Goal: Task Accomplishment & Management: Complete application form

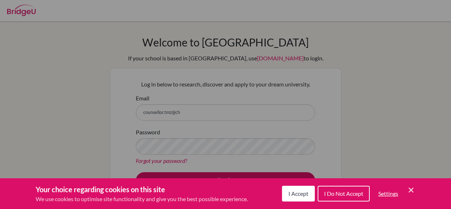
click at [411, 187] on icon "Cookie Control Close Icon" at bounding box center [411, 190] width 9 height 9
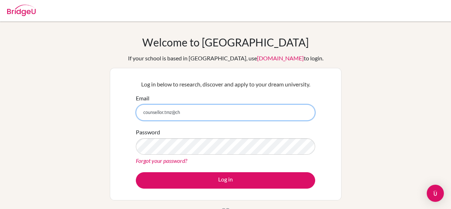
click at [179, 114] on input "counsellor.tmz@ch" at bounding box center [225, 112] width 179 height 16
type input "[EMAIL_ADDRESS][DOMAIN_NAME]"
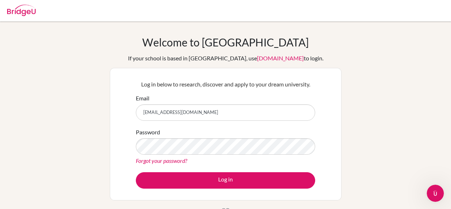
click at [275, 164] on div "Forgot your password?" at bounding box center [225, 160] width 179 height 9
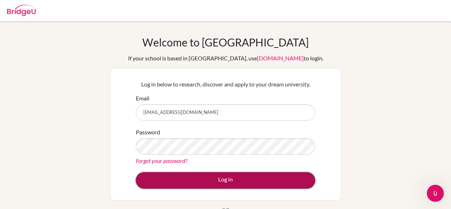
click at [223, 177] on button "Log in" at bounding box center [225, 180] width 179 height 16
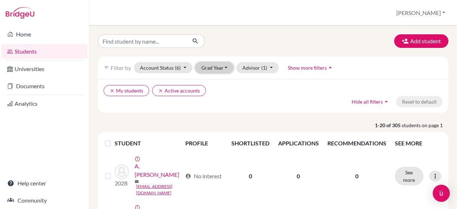
click at [223, 67] on button "Grad Year" at bounding box center [214, 67] width 39 height 11
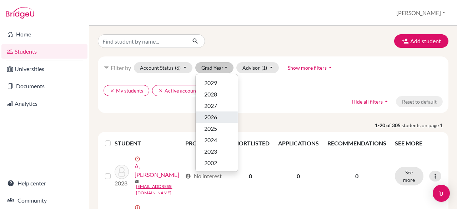
click at [213, 117] on span "2026" at bounding box center [210, 117] width 13 height 9
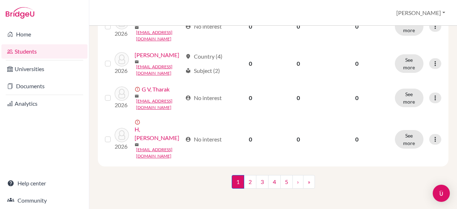
scroll to position [847, 0]
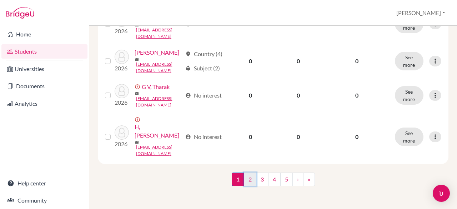
click at [248, 180] on link "2" at bounding box center [250, 179] width 12 height 14
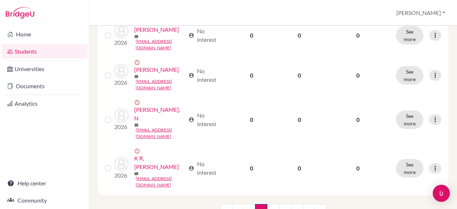
scroll to position [805, 0]
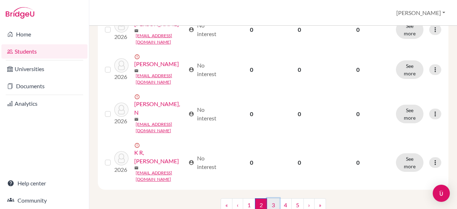
click at [267, 198] on link "3" at bounding box center [273, 205] width 12 height 14
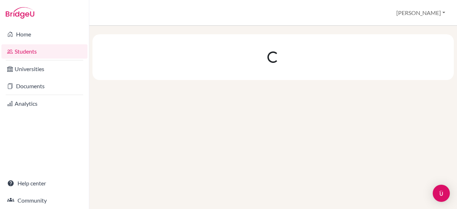
scroll to position [0, 0]
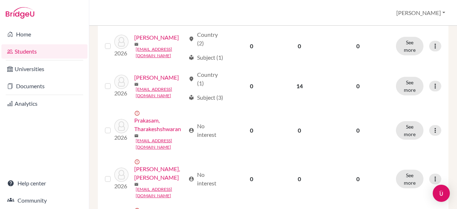
scroll to position [820, 0]
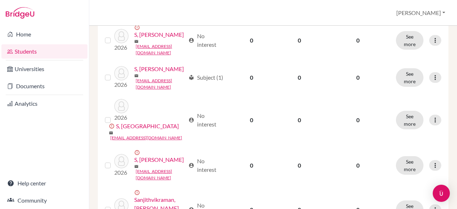
scroll to position [807, 0]
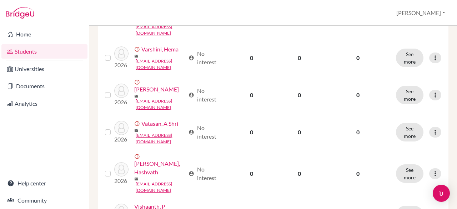
scroll to position [759, 0]
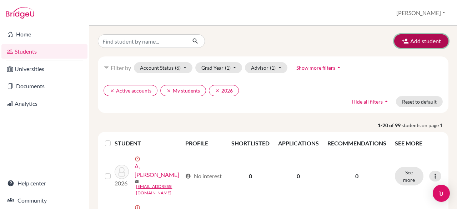
click at [410, 43] on button "Add student" at bounding box center [421, 41] width 54 height 14
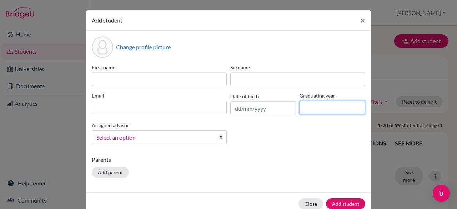
click at [310, 113] on input at bounding box center [332, 108] width 66 height 14
type input "2026"
click at [220, 136] on b at bounding box center [222, 137] width 7 height 13
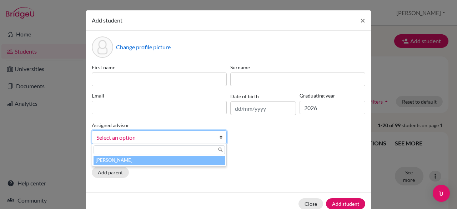
click at [206, 160] on li "Melvin, Monica" at bounding box center [158, 160] width 131 height 9
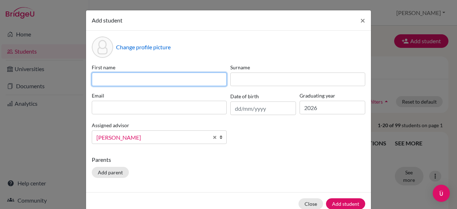
click at [159, 77] on input at bounding box center [159, 79] width 135 height 14
type input "Sri Harini"
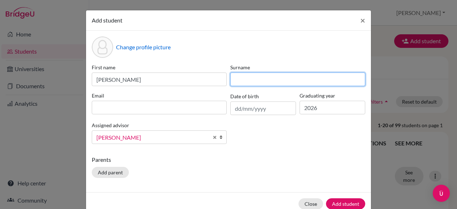
click at [232, 81] on input at bounding box center [297, 79] width 135 height 14
type input "V"
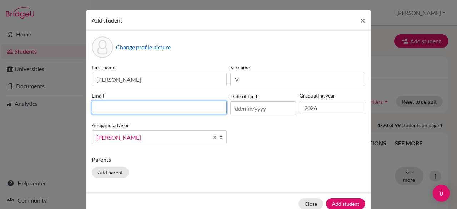
click at [150, 108] on input at bounding box center [159, 108] width 135 height 14
type input "sriharini.cool2008@gmail.com"
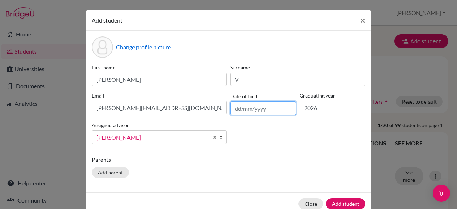
click at [253, 108] on input "text" at bounding box center [263, 108] width 66 height 14
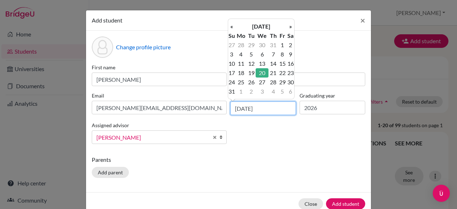
type input "20/08/2008"
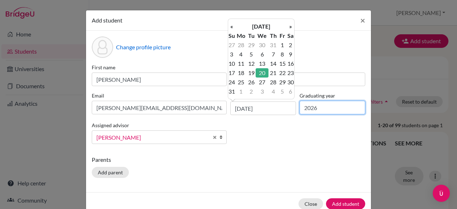
click at [310, 107] on input "2026" at bounding box center [332, 108] width 66 height 14
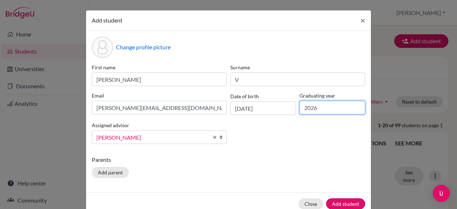
click at [310, 107] on input "2026" at bounding box center [332, 108] width 66 height 14
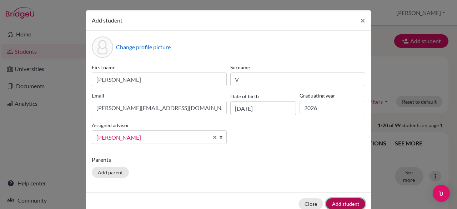
click at [342, 204] on button "Add student" at bounding box center [345, 203] width 39 height 11
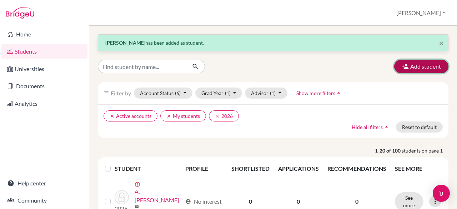
click at [423, 67] on button "Add student" at bounding box center [421, 67] width 54 height 14
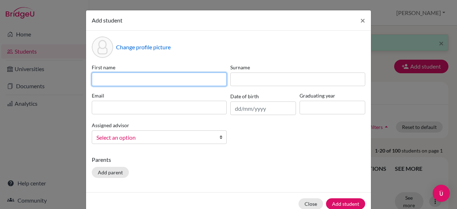
click at [149, 79] on input at bounding box center [159, 79] width 135 height 14
type input "R"
type input "KANMANI"
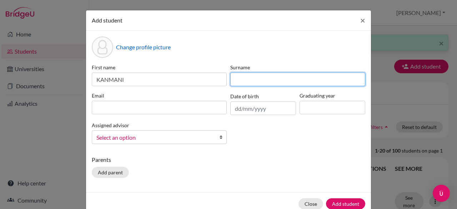
click at [307, 81] on input at bounding box center [297, 79] width 135 height 14
type input "R"
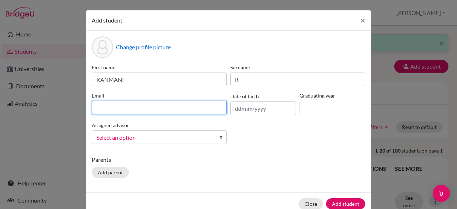
click at [174, 105] on input at bounding box center [159, 108] width 135 height 14
type input "kanmanirts19@gmail.com"
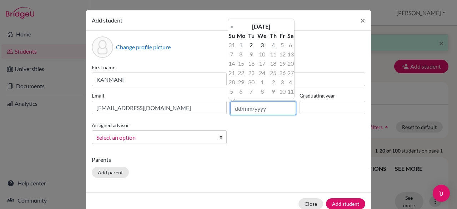
click at [239, 110] on input "text" at bounding box center [263, 108] width 66 height 14
type input "19/07/2008"
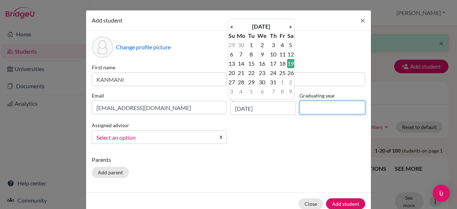
click at [325, 107] on input at bounding box center [332, 108] width 66 height 14
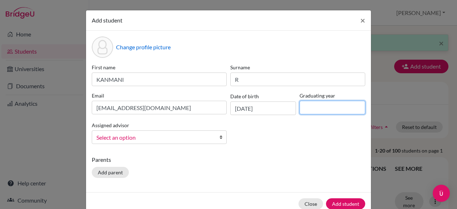
type input "2026"
click at [219, 134] on b at bounding box center [222, 137] width 7 height 13
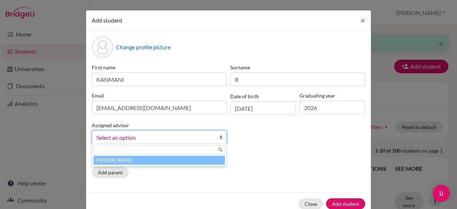
click at [191, 156] on li "Melvin, Monica" at bounding box center [158, 160] width 131 height 9
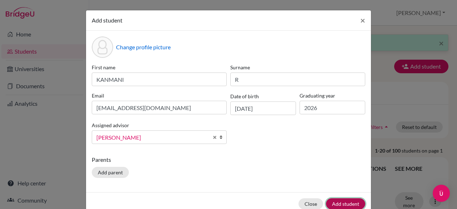
click at [347, 204] on button "Add student" at bounding box center [345, 203] width 39 height 11
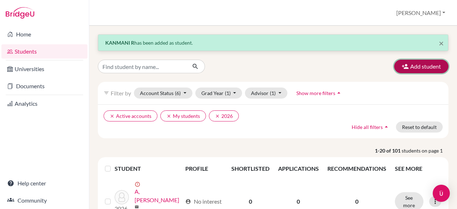
click at [419, 65] on button "Add student" at bounding box center [421, 67] width 54 height 14
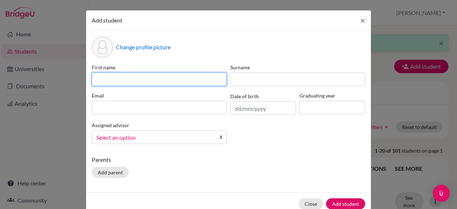
click at [189, 77] on input at bounding box center [159, 79] width 135 height 14
type input "Abisree"
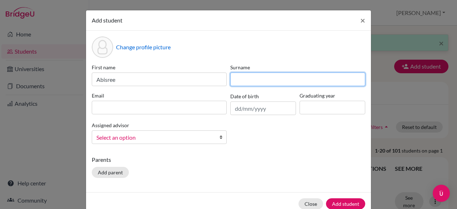
click at [248, 81] on input at bounding box center [297, 79] width 135 height 14
type input "B"
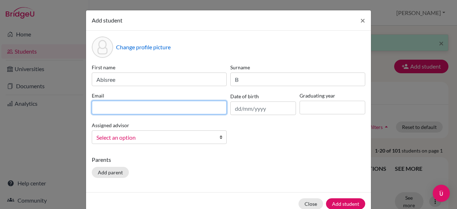
click at [183, 105] on input at bounding box center [159, 108] width 135 height 14
type input "abi17acct@gmail.com"
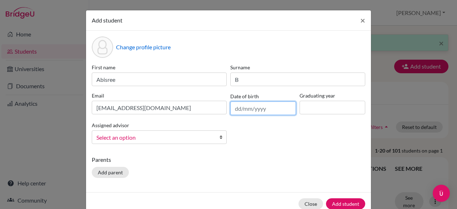
click at [273, 109] on input "text" at bounding box center [263, 108] width 66 height 14
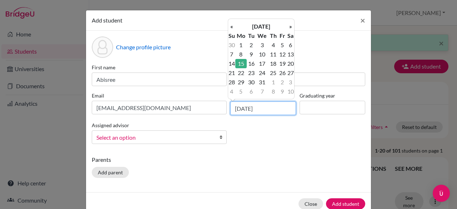
type input "15/12/2008"
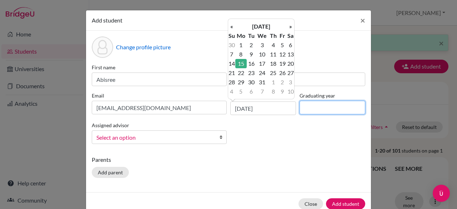
click at [314, 103] on input at bounding box center [332, 108] width 66 height 14
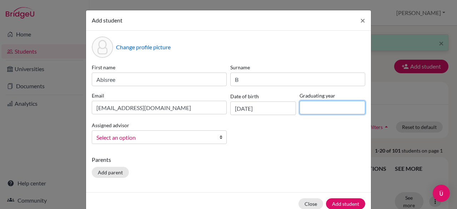
type input "2026"
click at [219, 137] on b at bounding box center [222, 137] width 7 height 13
click at [219, 136] on b at bounding box center [222, 137] width 7 height 13
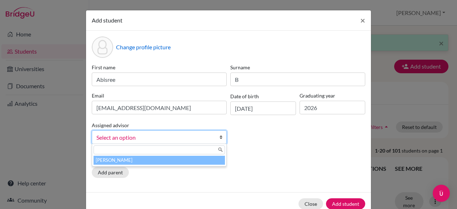
click at [206, 160] on li "Melvin, Monica" at bounding box center [158, 160] width 131 height 9
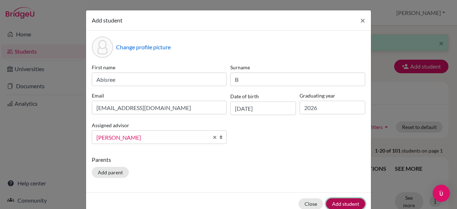
click at [337, 202] on button "Add student" at bounding box center [345, 203] width 39 height 11
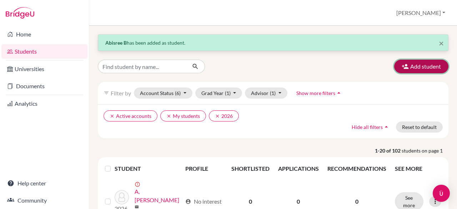
click at [414, 65] on button "Add student" at bounding box center [421, 67] width 54 height 14
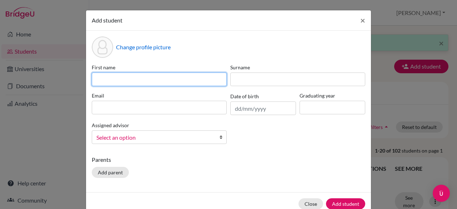
click at [167, 75] on input at bounding box center [159, 79] width 135 height 14
type input "Rishabh"
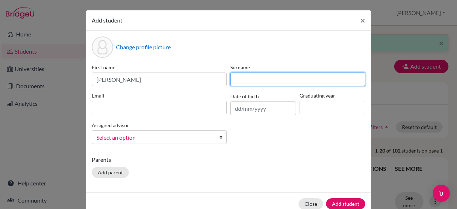
click at [249, 77] on input at bounding box center [297, 79] width 135 height 14
type input "Agarwal"
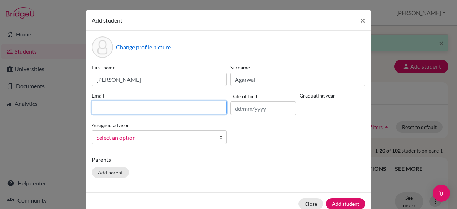
click at [181, 111] on input at bounding box center [159, 108] width 135 height 14
type input "rrishxbh.agarwal@gmail.com"
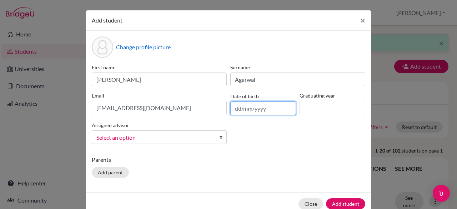
click at [244, 112] on input "text" at bounding box center [263, 108] width 66 height 14
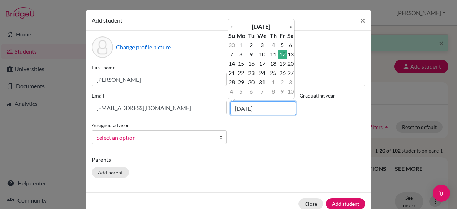
type input "12/12/2008"
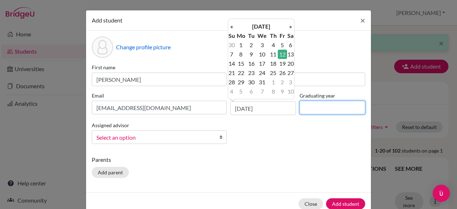
click at [314, 107] on input at bounding box center [332, 108] width 66 height 14
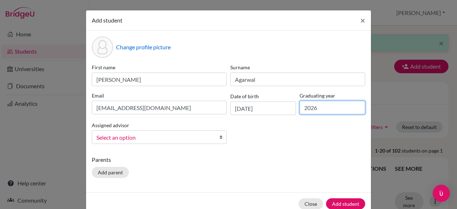
type input "2026"
click at [219, 138] on b at bounding box center [222, 137] width 7 height 13
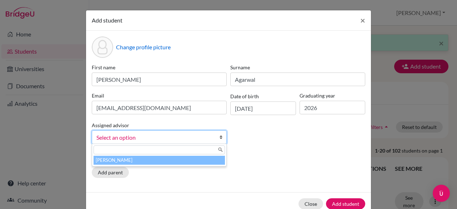
click at [211, 160] on li "Melvin, Monica" at bounding box center [158, 160] width 131 height 9
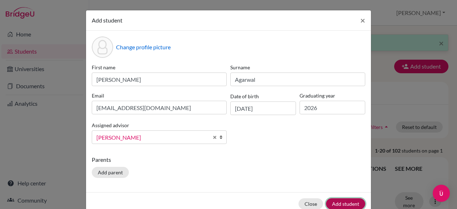
click at [350, 202] on button "Add student" at bounding box center [345, 203] width 39 height 11
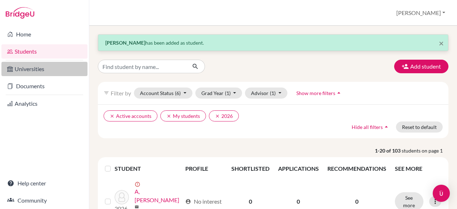
click at [50, 73] on link "Universities" at bounding box center [44, 69] width 86 height 14
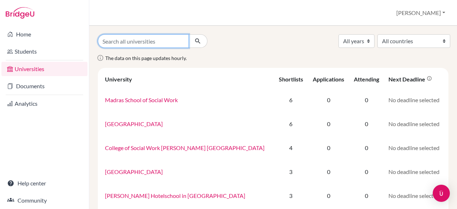
click at [137, 36] on input "Search all universities" at bounding box center [143, 41] width 91 height 14
type input "VIT Vellore"
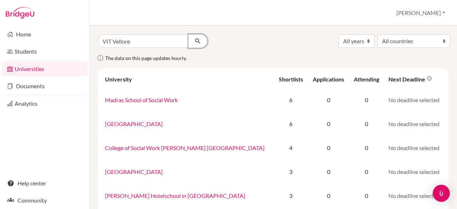
click at [194, 39] on icon "submit" at bounding box center [197, 40] width 7 height 7
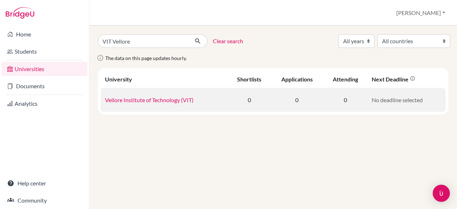
click at [158, 99] on link "Vellore Institute of Technology (VIT)" at bounding box center [149, 99] width 88 height 7
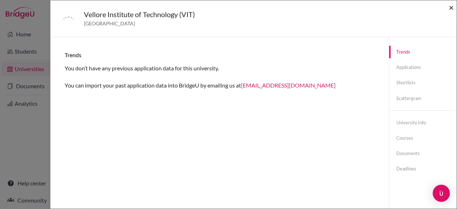
click at [450, 9] on span "×" at bounding box center [451, 7] width 5 height 10
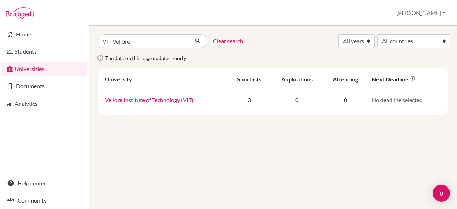
click at [54, 71] on link "Universities" at bounding box center [44, 69] width 86 height 14
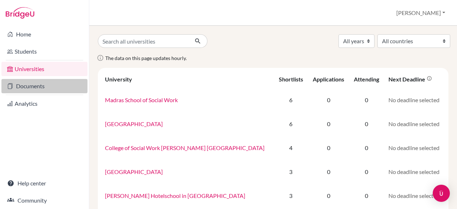
click at [37, 87] on link "Documents" at bounding box center [44, 86] width 86 height 14
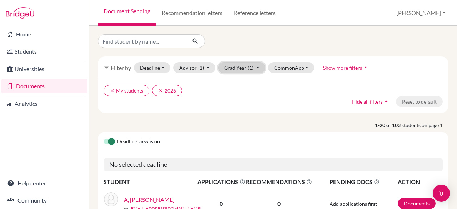
click at [256, 66] on button "Grad Year (1)" at bounding box center [241, 67] width 47 height 11
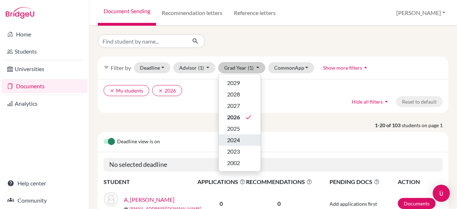
click at [233, 142] on span "2024" at bounding box center [233, 140] width 13 height 9
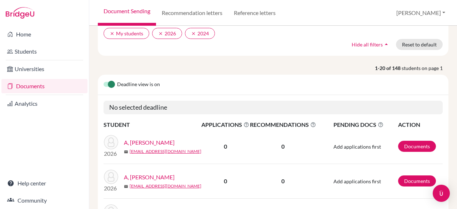
scroll to position [29, 0]
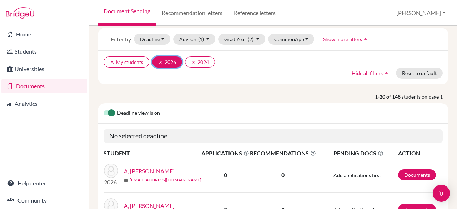
click at [161, 60] on icon "clear" at bounding box center [160, 62] width 5 height 5
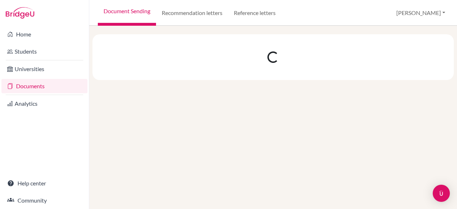
scroll to position [0, 0]
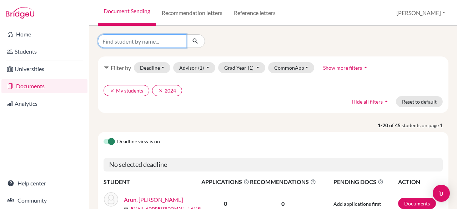
click at [157, 37] on input "Find student by name..." at bounding box center [142, 41] width 88 height 14
click at [266, 11] on link "Reference letters" at bounding box center [254, 13] width 53 height 26
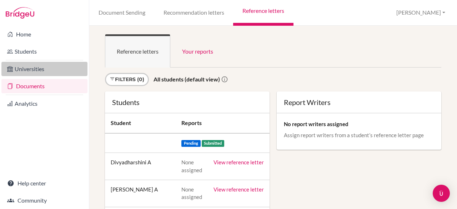
click at [40, 75] on link "Universities" at bounding box center [44, 69] width 86 height 14
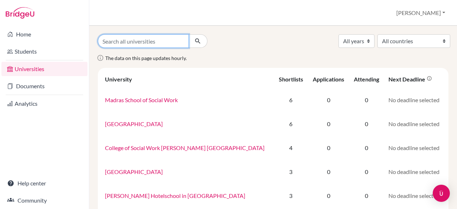
click at [122, 41] on input "Search all universities" at bounding box center [143, 41] width 91 height 14
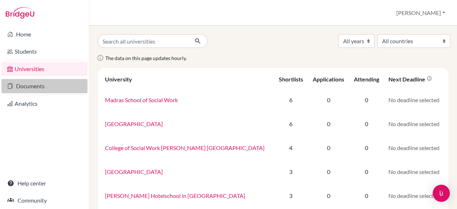
click at [36, 87] on link "Documents" at bounding box center [44, 86] width 86 height 14
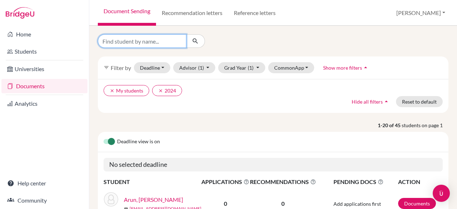
click at [126, 44] on input "Find student by name..." at bounding box center [142, 41] width 88 height 14
type input "[PERSON_NAME] P"
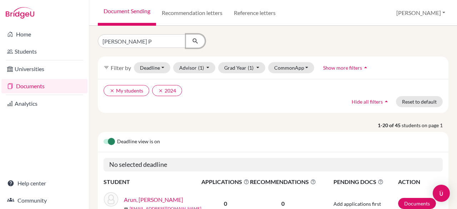
click at [196, 40] on icon "submit" at bounding box center [195, 40] width 7 height 7
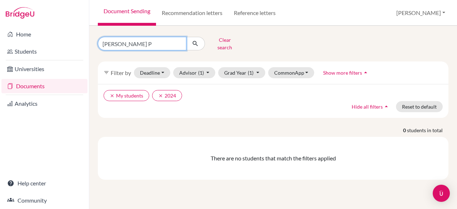
click at [131, 44] on input "[PERSON_NAME] P" at bounding box center [142, 44] width 88 height 14
type input "[PERSON_NAME]"
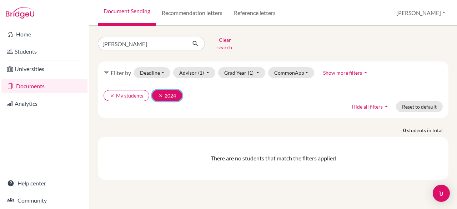
click at [177, 90] on button "clear 2024" at bounding box center [167, 95] width 30 height 11
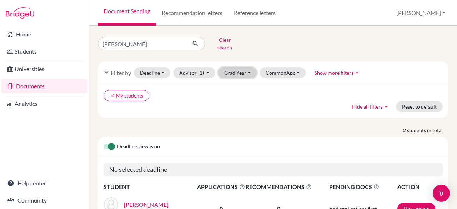
click at [235, 69] on button "Grad Year" at bounding box center [237, 72] width 39 height 11
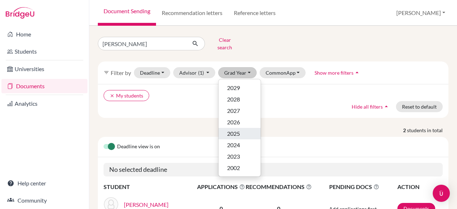
click at [247, 128] on button "2025" at bounding box center [239, 133] width 42 height 11
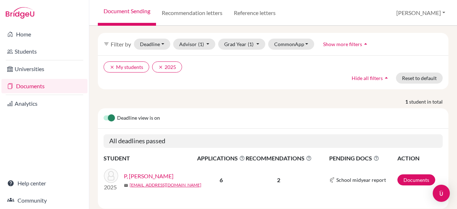
scroll to position [40, 0]
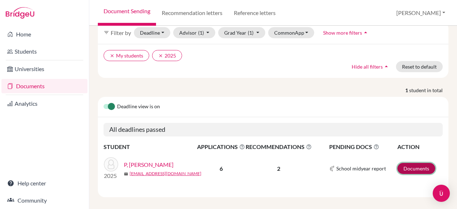
click at [421, 165] on link "Documents" at bounding box center [416, 168] width 38 height 11
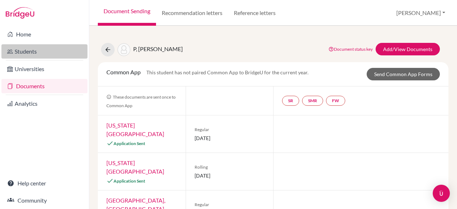
click at [72, 56] on link "Students" at bounding box center [44, 51] width 86 height 14
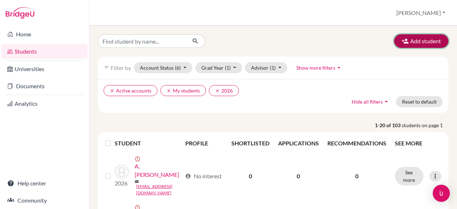
click at [418, 38] on button "Add student" at bounding box center [421, 41] width 54 height 14
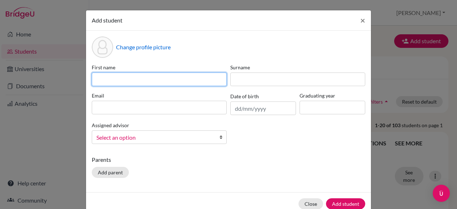
click at [168, 79] on input at bounding box center [159, 79] width 135 height 14
type input "[PERSON_NAME]"
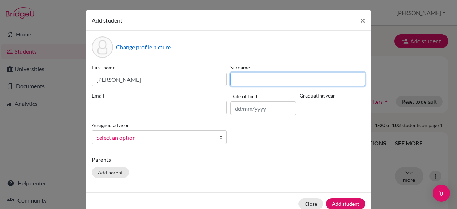
click at [240, 81] on input at bounding box center [297, 79] width 135 height 14
click at [241, 79] on input at bounding box center [297, 79] width 135 height 14
type input "[GEOGRAPHIC_DATA]"
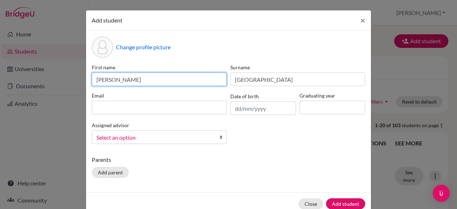
click at [96, 79] on input "harshita" at bounding box center [159, 79] width 135 height 14
type input "Harshita"
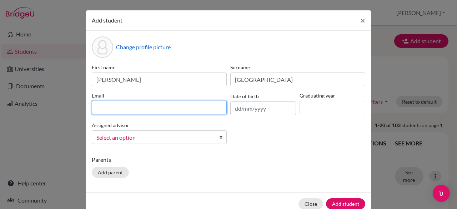
click at [146, 108] on input at bounding box center [159, 108] width 135 height 14
type input "S"
type input "sureshkaliyaperumal0@gmail.com"
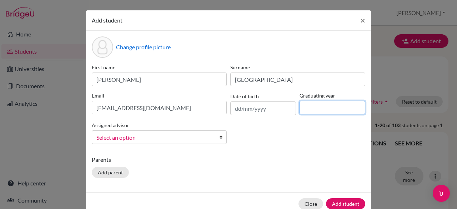
click at [343, 105] on input at bounding box center [332, 108] width 66 height 14
type input "2026"
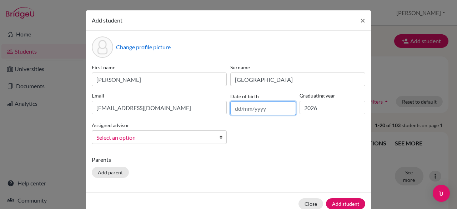
click at [272, 110] on input "text" at bounding box center [263, 108] width 66 height 14
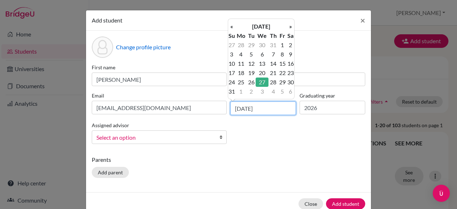
type input "27/08/2008"
click at [145, 137] on span "Select an option" at bounding box center [154, 137] width 116 height 9
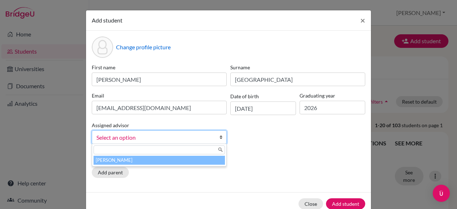
click at [133, 157] on li "Melvin, Monica" at bounding box center [158, 160] width 131 height 9
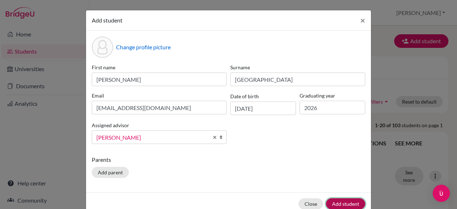
click at [340, 201] on button "Add student" at bounding box center [345, 203] width 39 height 11
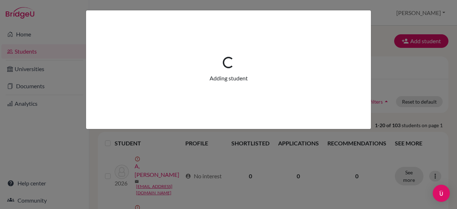
click at [340, 201] on div "Loading... Adding student" at bounding box center [228, 104] width 457 height 209
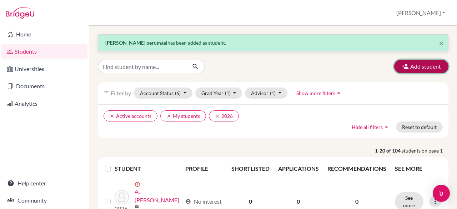
click at [412, 70] on button "Add student" at bounding box center [421, 67] width 54 height 14
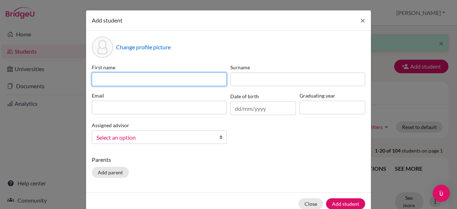
click at [187, 74] on input at bounding box center [159, 79] width 135 height 14
type input "Akshaya"
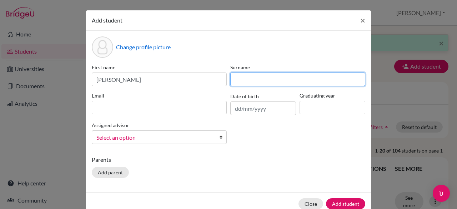
click at [288, 75] on input at bounding box center [297, 79] width 135 height 14
type input "G"
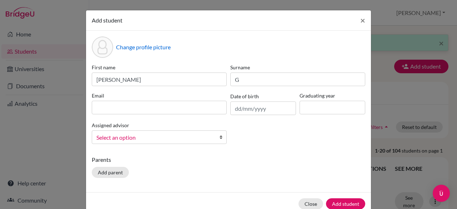
click at [135, 99] on div "Email" at bounding box center [159, 103] width 138 height 23
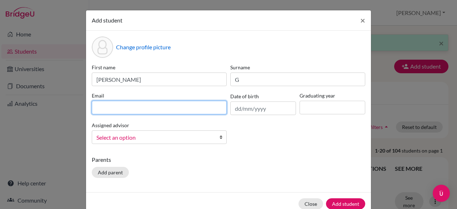
click at [133, 107] on input at bounding box center [159, 108] width 135 height 14
type input "akshayagopinath.2008@gmail.com"
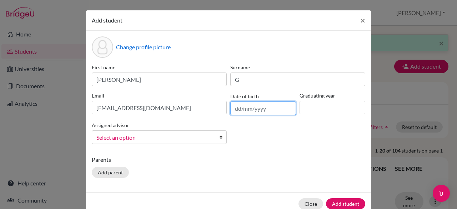
click at [275, 108] on input "text" at bounding box center [263, 108] width 66 height 14
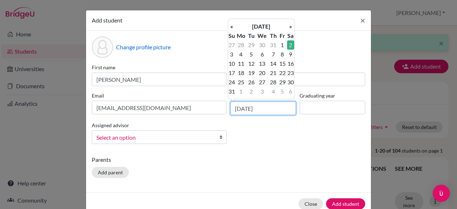
type input "02/08/2008"
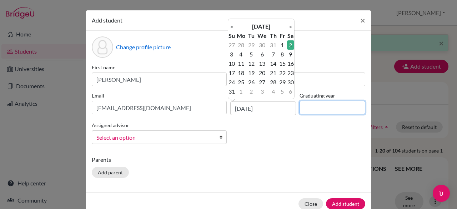
click at [302, 110] on input at bounding box center [332, 108] width 66 height 14
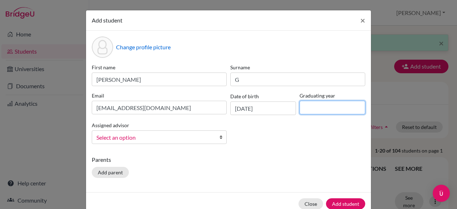
type input "2026"
click at [133, 133] on span "Select an option" at bounding box center [154, 137] width 116 height 9
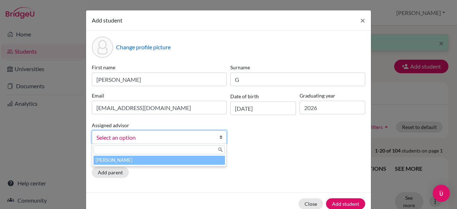
click at [136, 157] on li "Melvin, Monica" at bounding box center [158, 160] width 131 height 9
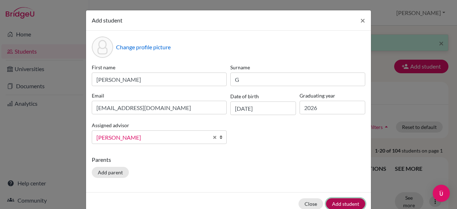
click at [346, 202] on button "Add student" at bounding box center [345, 203] width 39 height 11
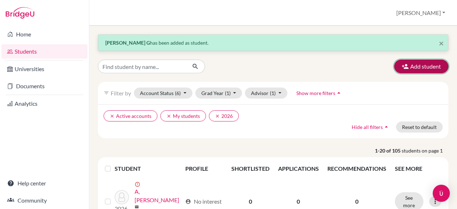
click at [410, 71] on button "Add student" at bounding box center [421, 67] width 54 height 14
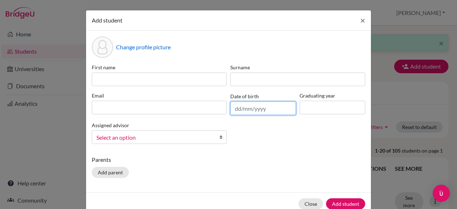
click at [260, 107] on input "text" at bounding box center [263, 108] width 66 height 14
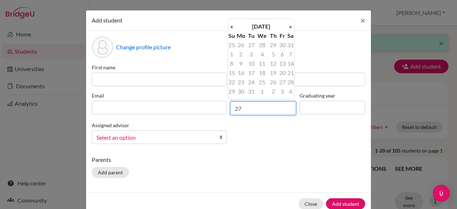
type input "2"
type input "0"
type input "2"
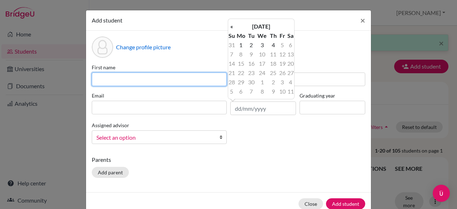
click at [180, 77] on input at bounding box center [159, 79] width 135 height 14
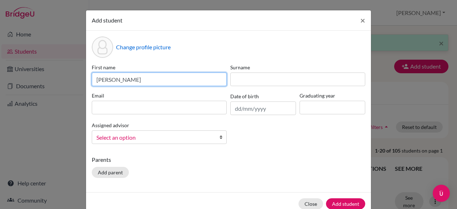
type input "Ghayathri"
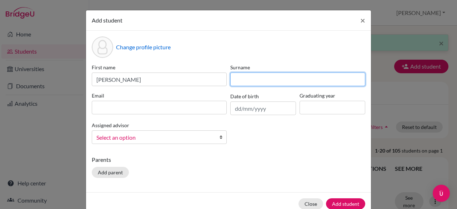
click at [240, 79] on input at bounding box center [297, 79] width 135 height 14
type input "v"
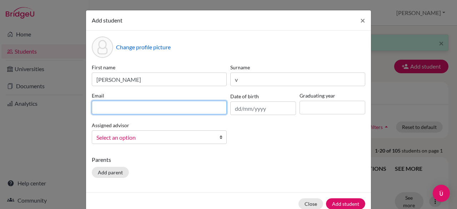
click at [176, 110] on input at bounding box center [159, 108] width 135 height 14
type input "ghayuv2008@gmail.com"
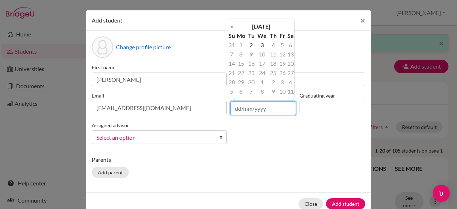
click at [257, 107] on input "text" at bounding box center [263, 108] width 66 height 14
type input "02/04/2008"
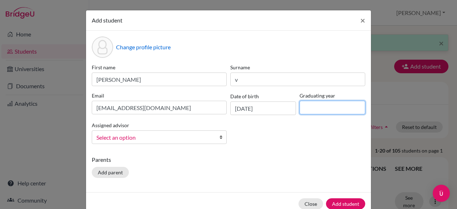
click at [323, 105] on input at bounding box center [332, 108] width 66 height 14
type input "2026"
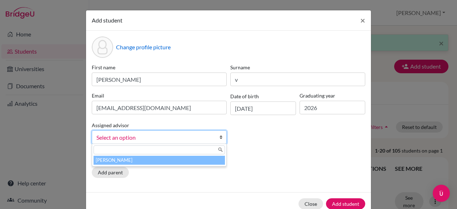
click at [219, 137] on b at bounding box center [222, 137] width 7 height 13
click at [206, 161] on li "Melvin, Monica" at bounding box center [158, 160] width 131 height 9
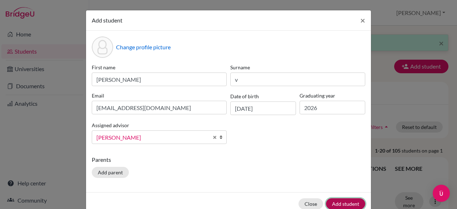
click at [348, 205] on button "Add student" at bounding box center [345, 203] width 39 height 11
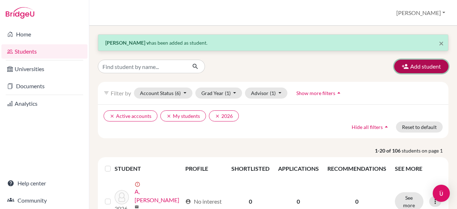
click at [418, 68] on button "Add student" at bounding box center [421, 67] width 54 height 14
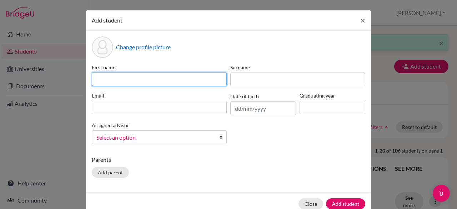
click at [100, 76] on input at bounding box center [159, 79] width 135 height 14
click at [100, 76] on input "P" at bounding box center [159, 79] width 135 height 14
type input "Prajith"
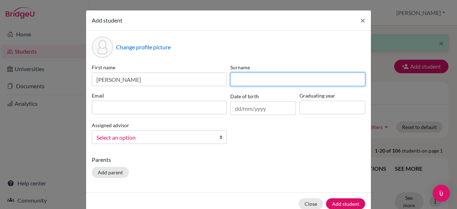
click at [264, 76] on input at bounding box center [297, 79] width 135 height 14
type input "R"
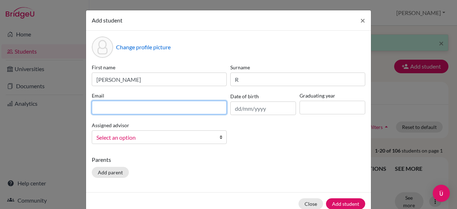
click at [147, 105] on input at bounding box center [159, 108] width 135 height 14
type input "pleasantprajit007@gmail.com"
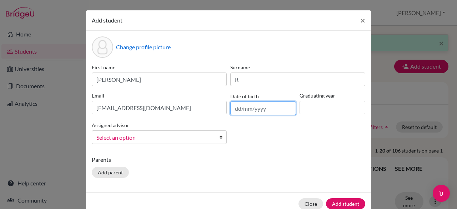
click at [249, 106] on input "text" at bounding box center [263, 108] width 66 height 14
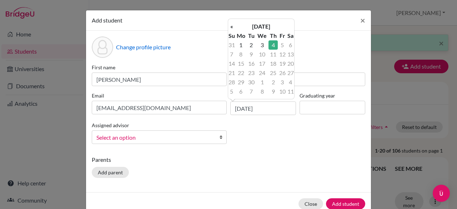
click at [268, 132] on div "First name Prajith Surname R Email pleasantprajit007@gmail.com Date of birth 04…" at bounding box center [228, 107] width 277 height 86
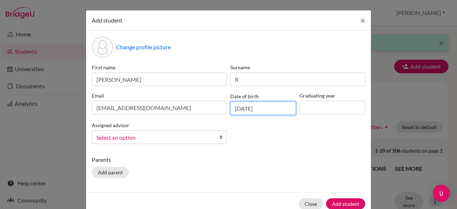
click at [265, 104] on input "04/09/2025" at bounding box center [263, 108] width 66 height 14
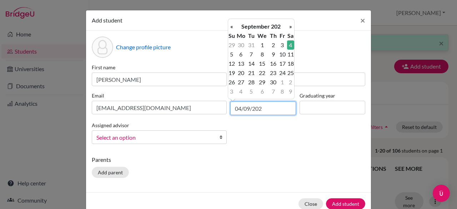
click at [265, 104] on input "04/09/202" at bounding box center [263, 108] width 66 height 14
type input "0"
type input "11/03/2009"
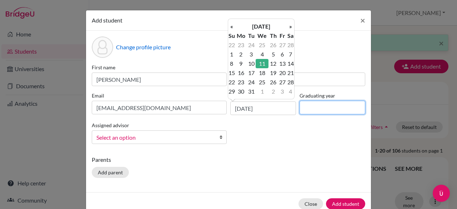
click at [357, 109] on input at bounding box center [332, 108] width 66 height 14
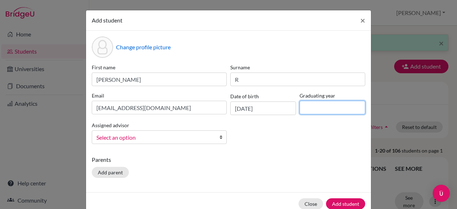
type input "2026"
click at [191, 134] on span "Select an option" at bounding box center [154, 137] width 116 height 9
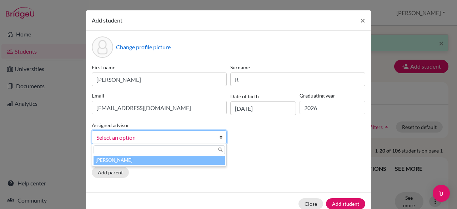
click at [182, 158] on li "Melvin, Monica" at bounding box center [158, 160] width 131 height 9
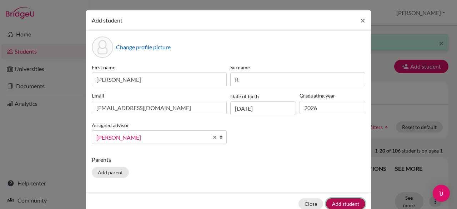
click at [346, 200] on button "Add student" at bounding box center [345, 203] width 39 height 11
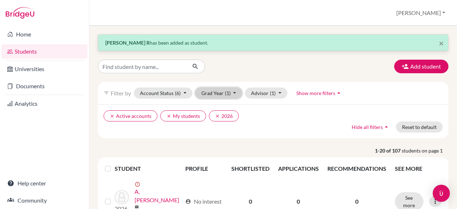
click at [233, 93] on button "Grad Year (1)" at bounding box center [218, 92] width 47 height 11
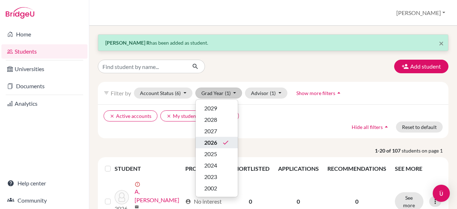
click at [214, 144] on span "2026" at bounding box center [210, 142] width 13 height 9
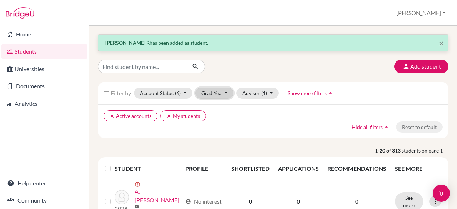
click at [224, 92] on button "Grad Year" at bounding box center [214, 92] width 39 height 11
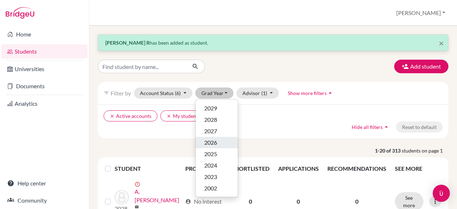
click at [221, 143] on div "2026" at bounding box center [216, 142] width 25 height 9
